Goal: Information Seeking & Learning: Learn about a topic

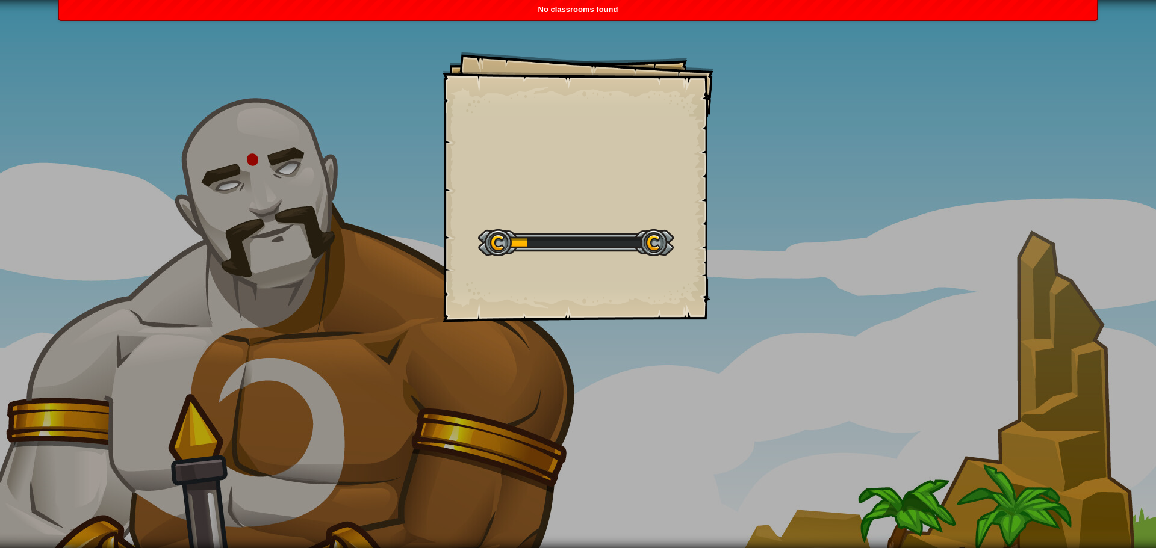
click at [753, 207] on div "Goals Start Level Error loading from server. Try refreshing the page. You'll ne…" at bounding box center [578, 274] width 1156 height 548
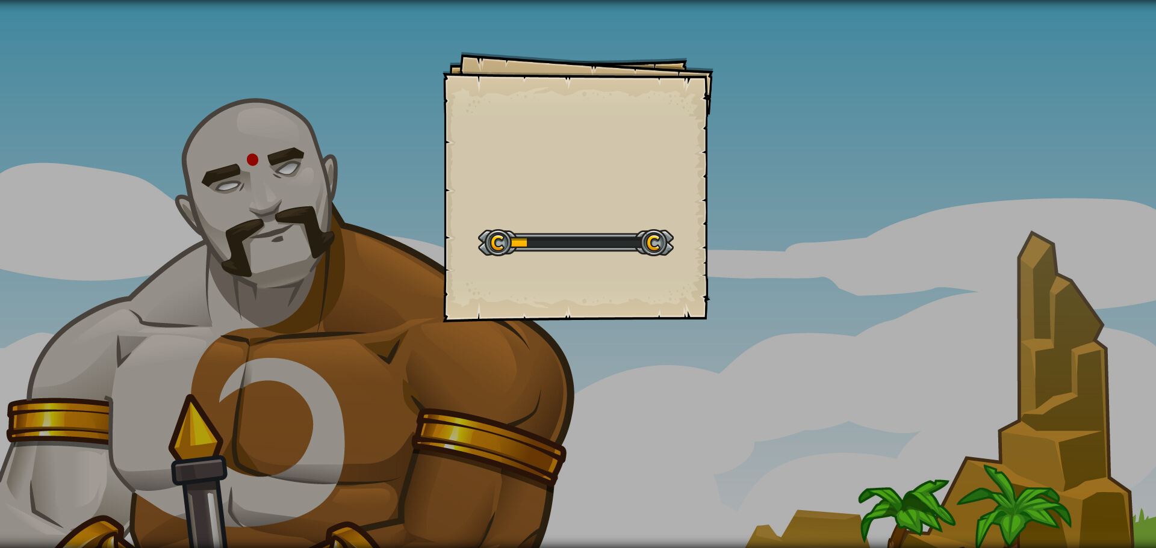
click at [648, 226] on div "Start Level" at bounding box center [576, 241] width 196 height 48
